Goal: Task Accomplishment & Management: Use online tool/utility

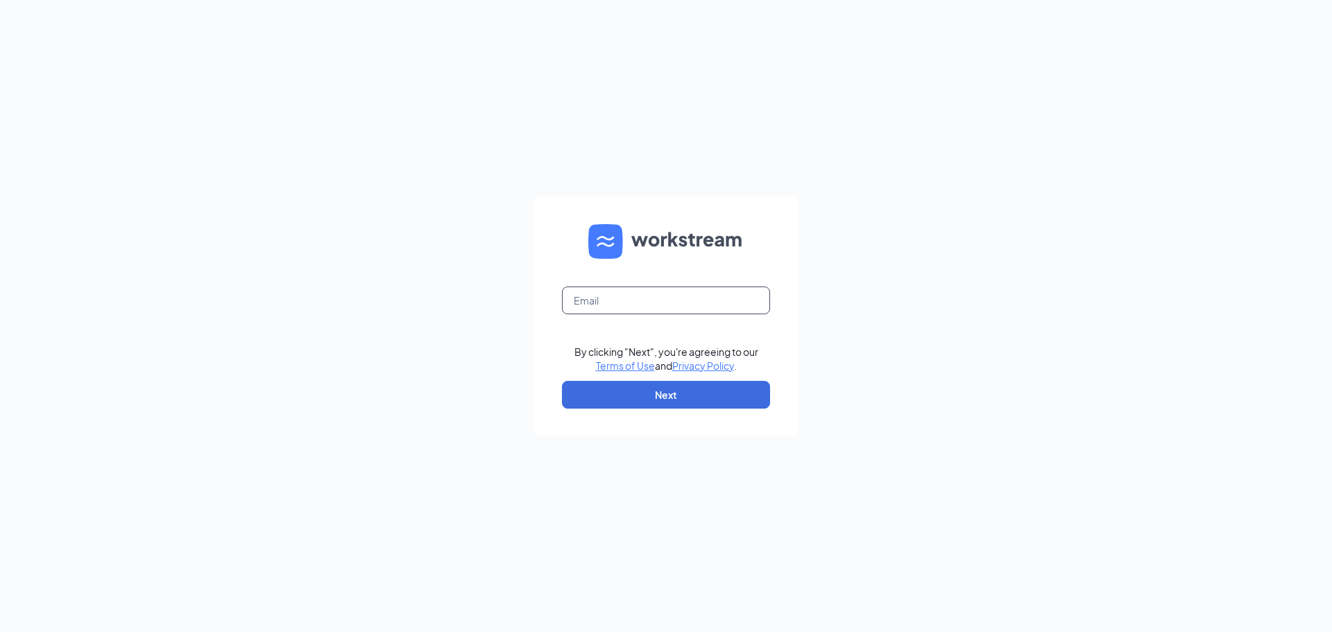
click at [626, 297] on input "text" at bounding box center [666, 300] width 208 height 28
type input "[EMAIL_ADDRESS][DOMAIN_NAME]"
click at [716, 393] on button "Next" at bounding box center [666, 395] width 208 height 28
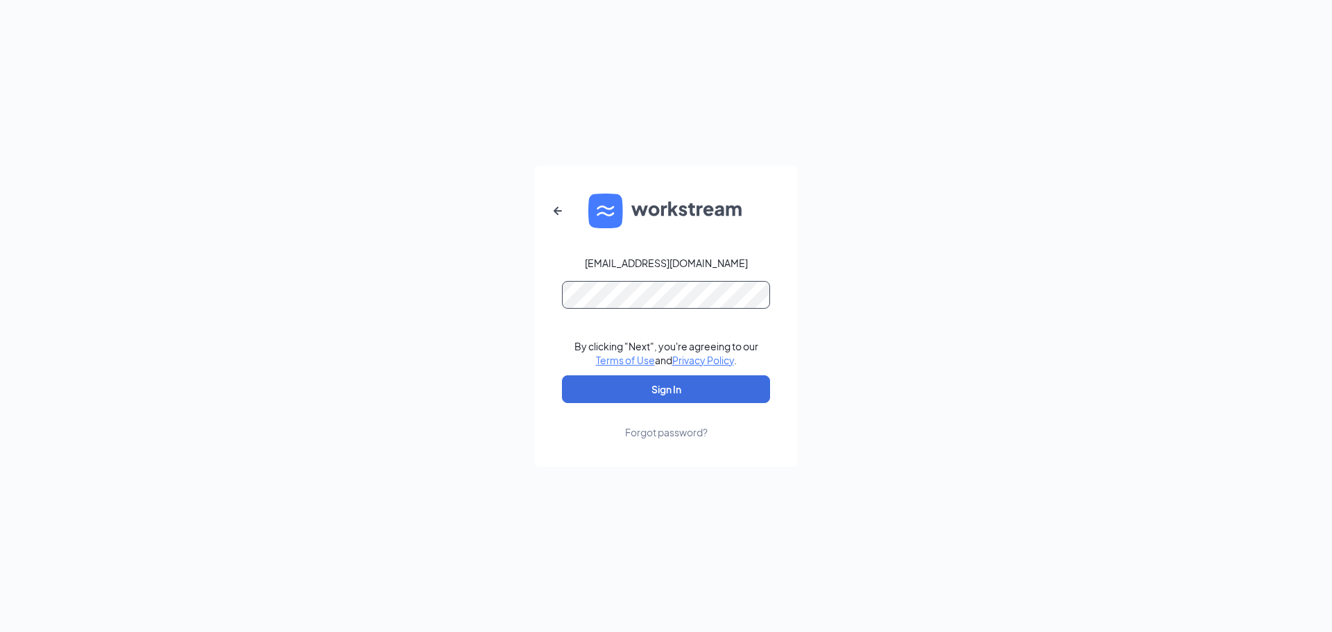
click at [562, 375] on button "Sign In" at bounding box center [666, 389] width 208 height 28
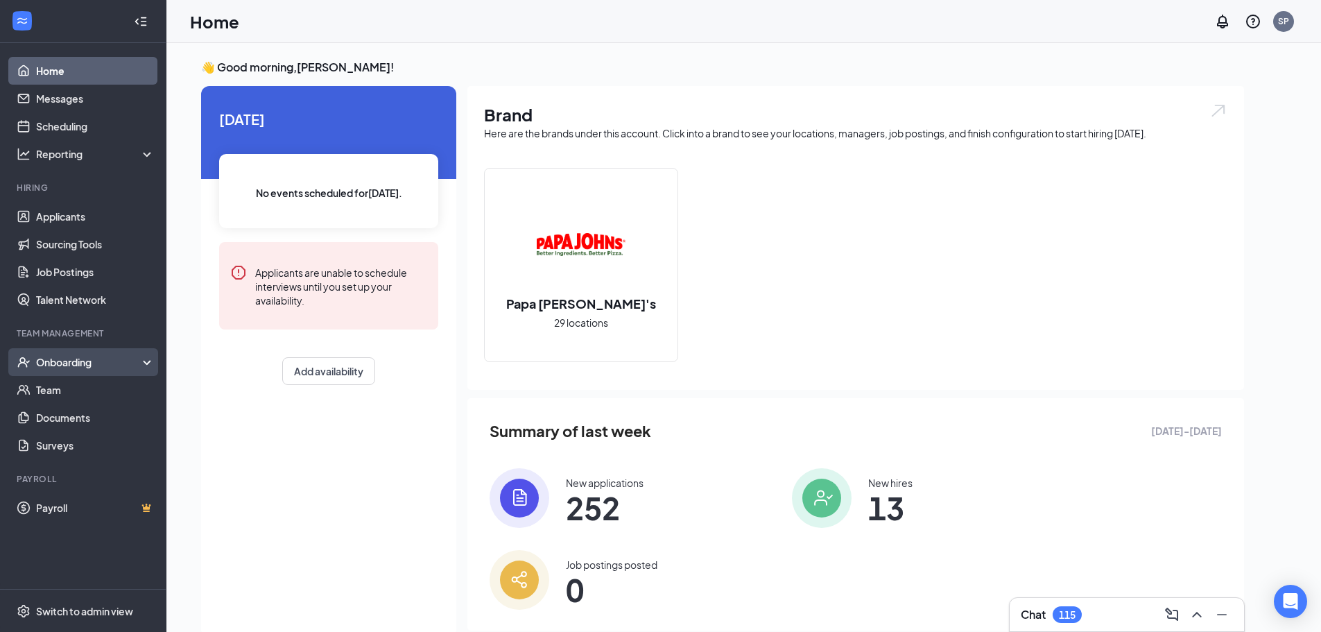
click at [110, 352] on div "Onboarding" at bounding box center [83, 362] width 166 height 28
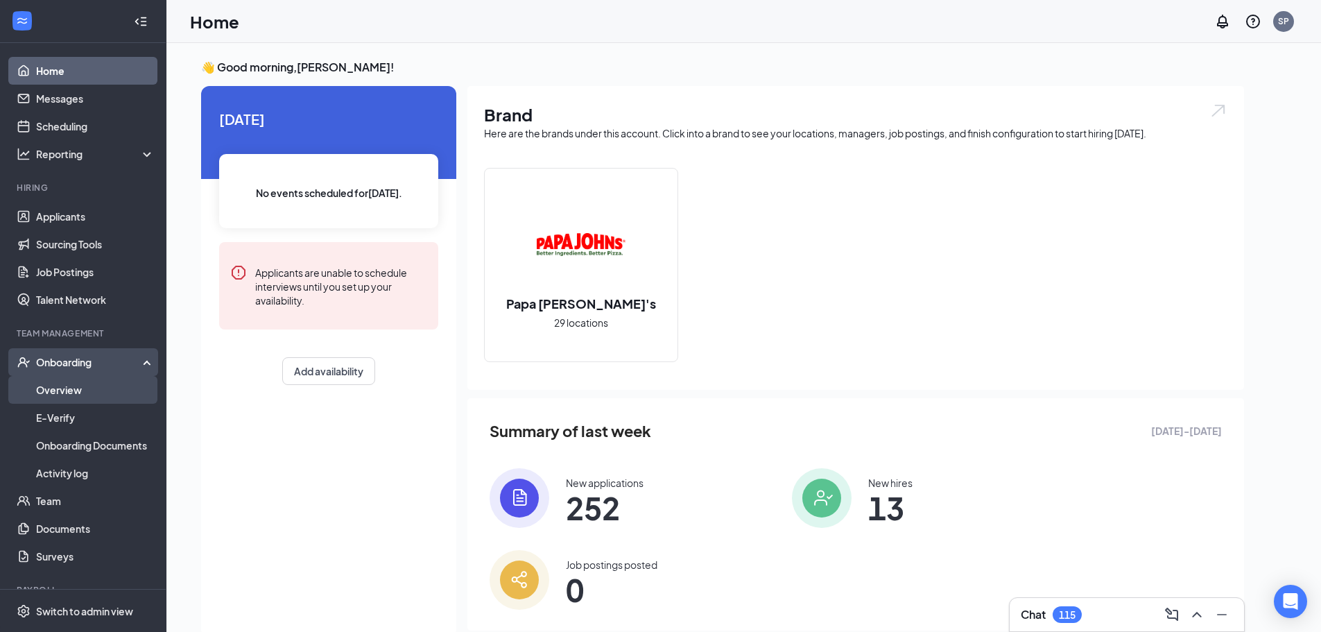
click at [88, 397] on link "Overview" at bounding box center [95, 390] width 119 height 28
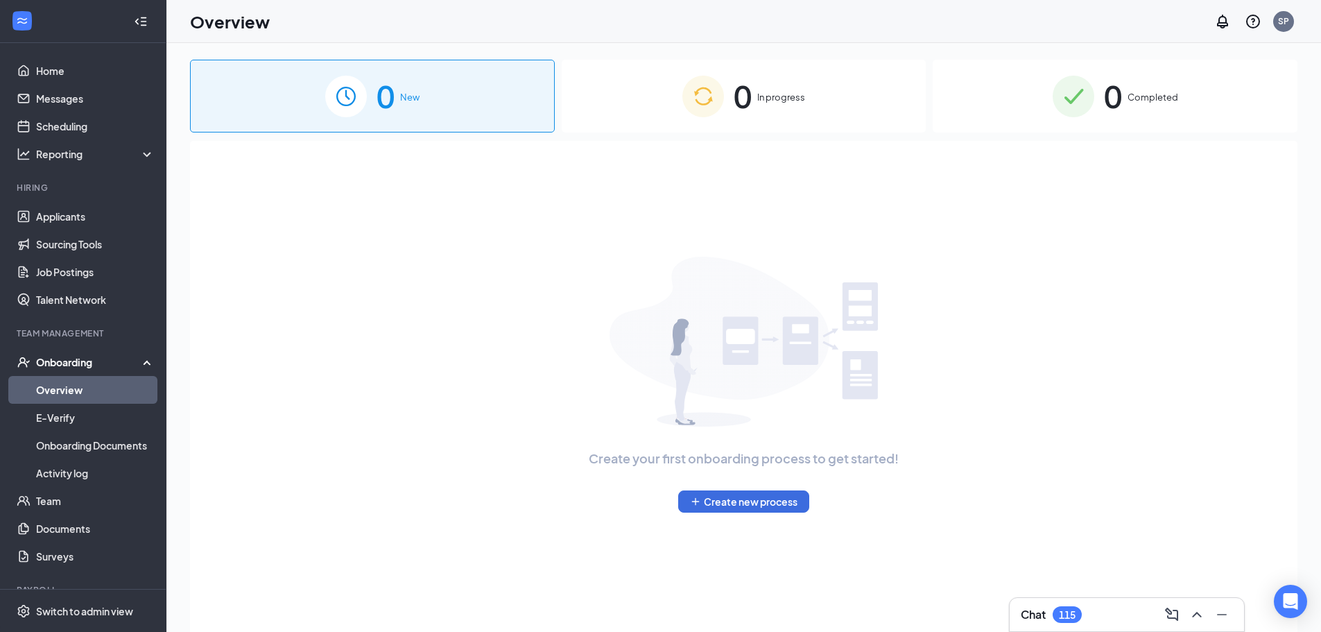
click at [790, 97] on span "In progress" at bounding box center [781, 97] width 48 height 14
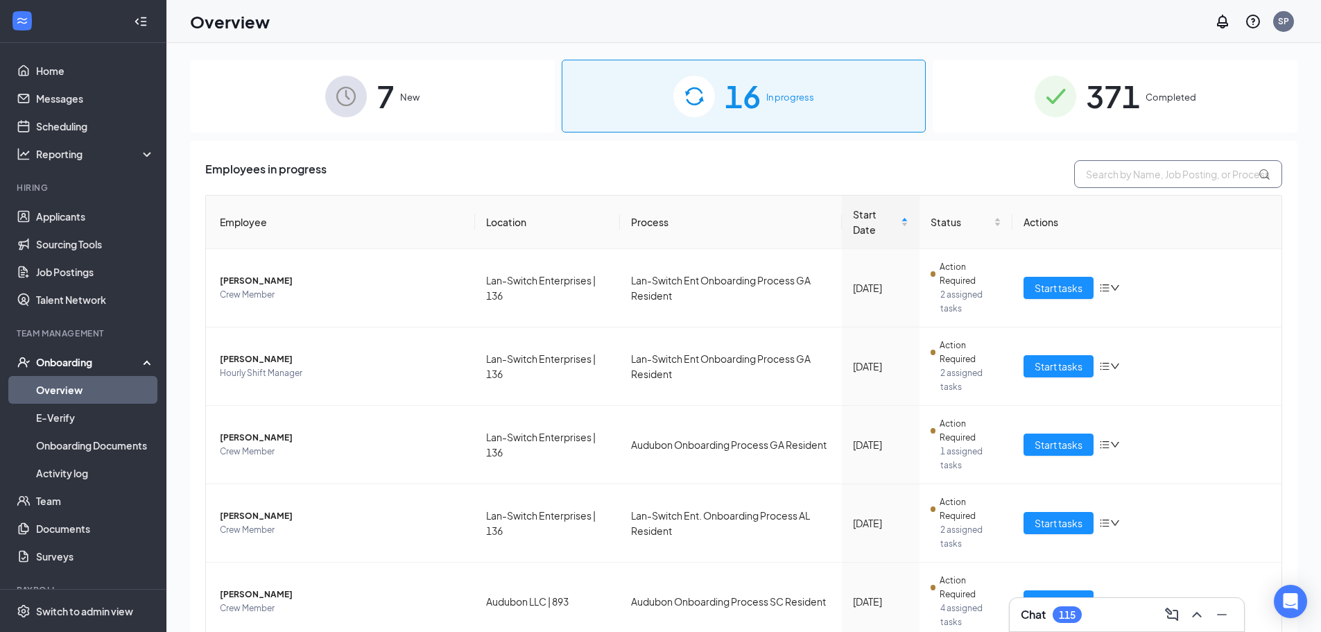
click at [1191, 175] on input "text" at bounding box center [1178, 174] width 208 height 28
type input "michael"
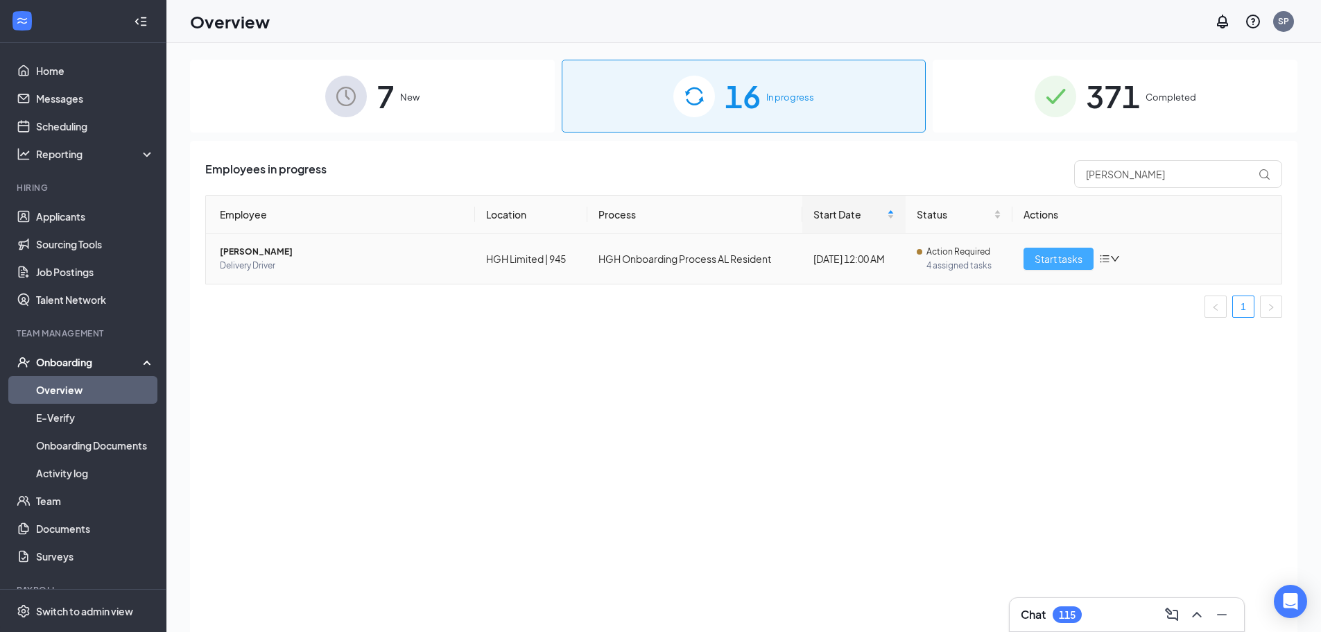
click at [1067, 256] on span "Start tasks" at bounding box center [1059, 258] width 48 height 15
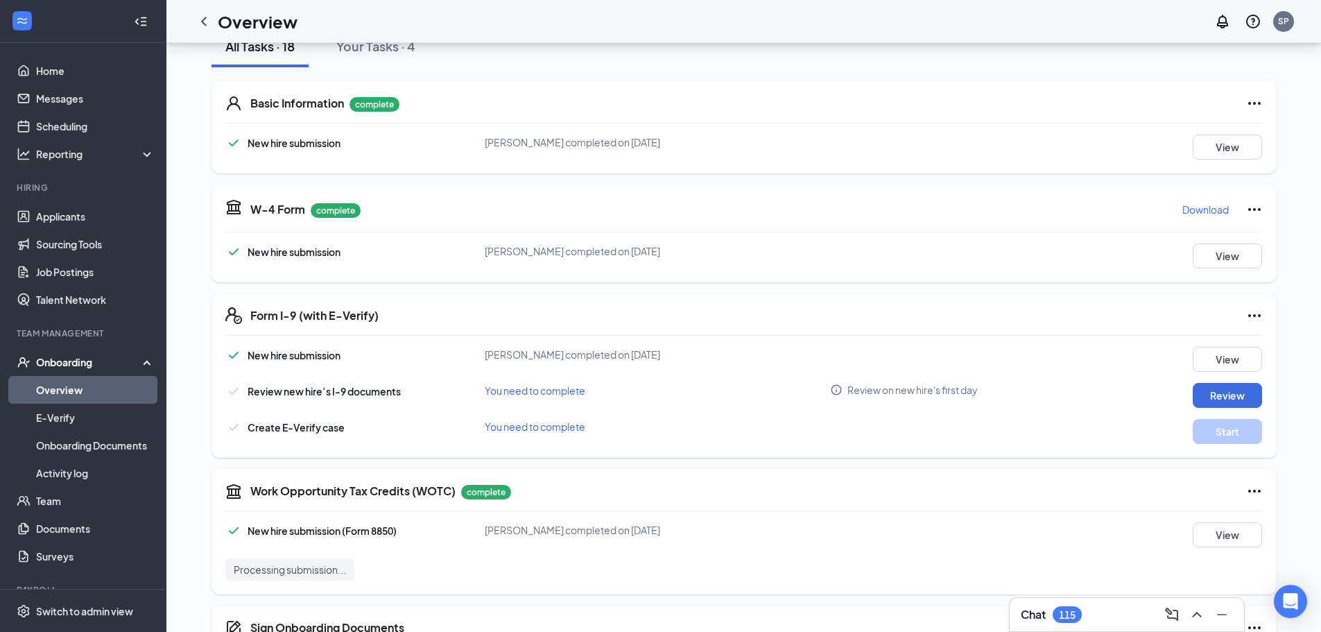
scroll to position [208, 0]
